Goal: Task Accomplishment & Management: Use online tool/utility

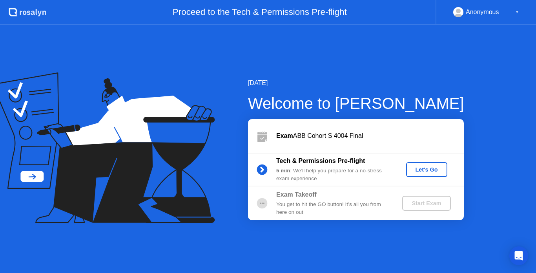
click at [425, 167] on div "Let's Go" at bounding box center [426, 170] width 35 height 6
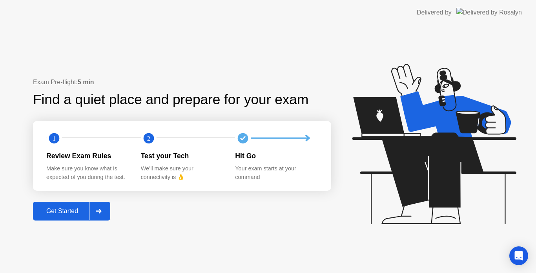
click at [60, 212] on div "Get Started" at bounding box center [62, 211] width 54 height 7
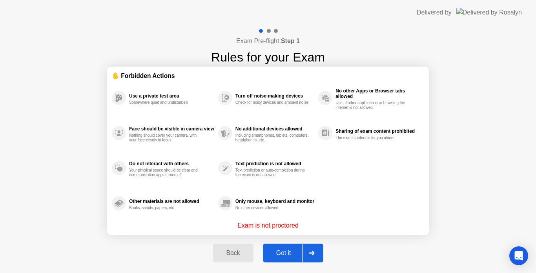
click at [289, 244] on div "Back Got it" at bounding box center [268, 253] width 120 height 36
click at [289, 253] on div "Got it" at bounding box center [283, 253] width 37 height 7
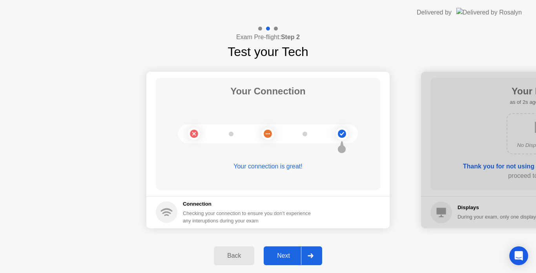
click at [289, 253] on div "Next" at bounding box center [283, 256] width 35 height 7
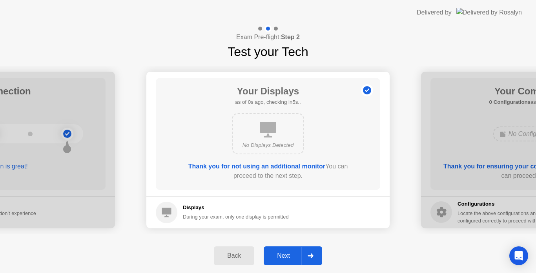
click at [289, 253] on div "Next" at bounding box center [283, 256] width 35 height 7
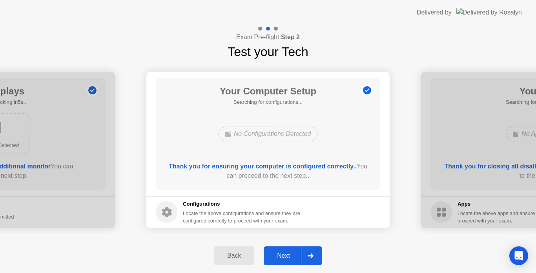
click at [289, 253] on div "Next" at bounding box center [283, 256] width 35 height 7
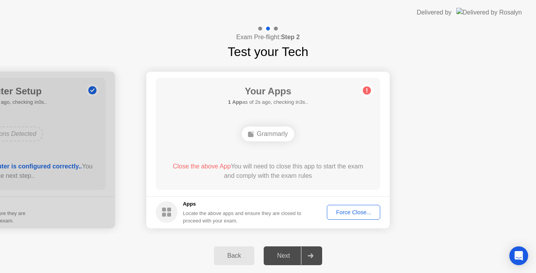
click at [346, 210] on div "Force Close..." at bounding box center [354, 212] width 48 height 6
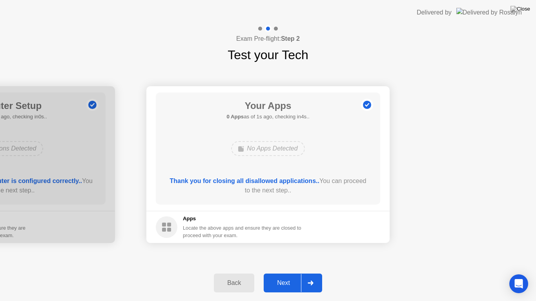
click at [282, 273] on div "Next" at bounding box center [283, 283] width 35 height 7
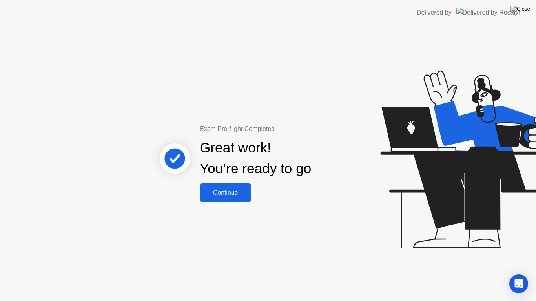
click at [222, 190] on div "Continue" at bounding box center [225, 192] width 47 height 7
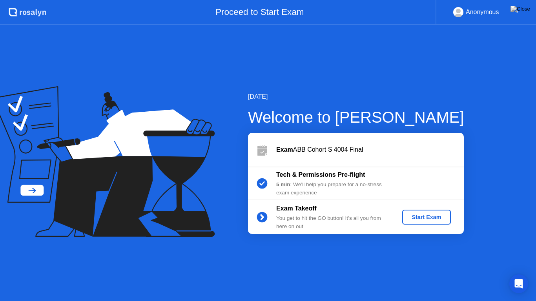
click at [437, 219] on div "Start Exam" at bounding box center [426, 217] width 42 height 6
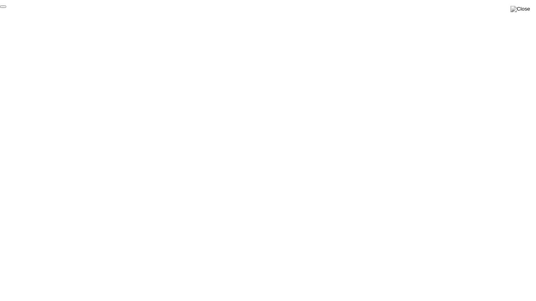
click div "End Proctoring Session"
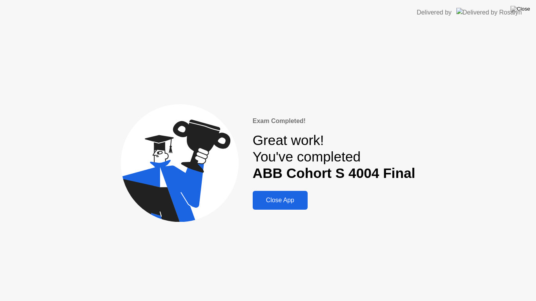
click at [266, 197] on div "Close App" at bounding box center [280, 200] width 50 height 7
